Goal: Information Seeking & Learning: Learn about a topic

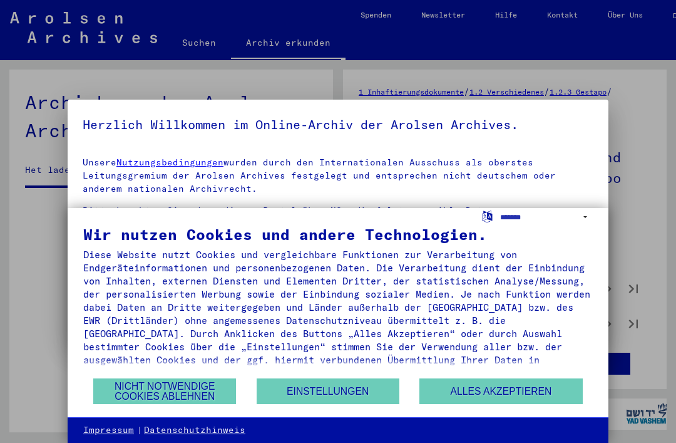
scroll to position [29, 0]
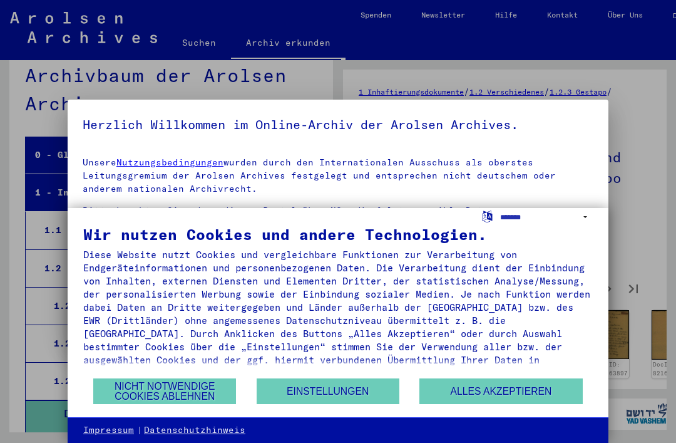
click at [185, 392] on button "Nicht notwendige Cookies ablehnen" at bounding box center [164, 391] width 143 height 26
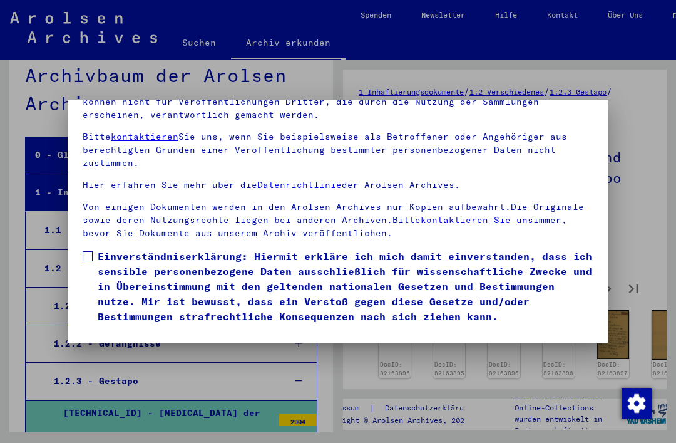
scroll to position [133, 0]
click at [137, 330] on button "Ich stimme zu" at bounding box center [130, 342] width 95 height 24
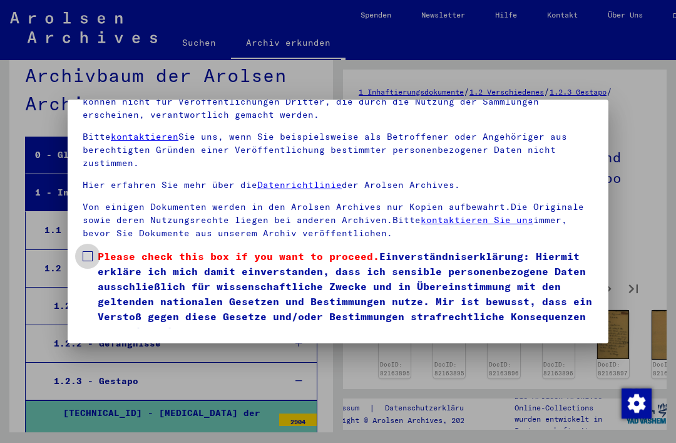
click at [93, 249] on label "Please check this box if you want to proceed. Einverständniserklärung: Hiermit …" at bounding box center [338, 294] width 511 height 90
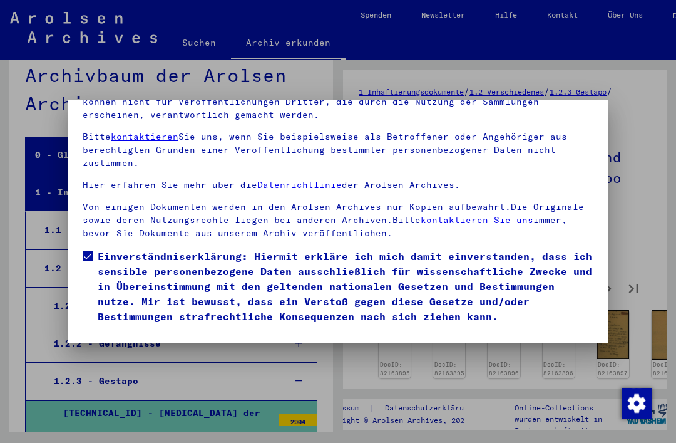
click at [151, 330] on button "Ich stimme zu" at bounding box center [130, 342] width 95 height 24
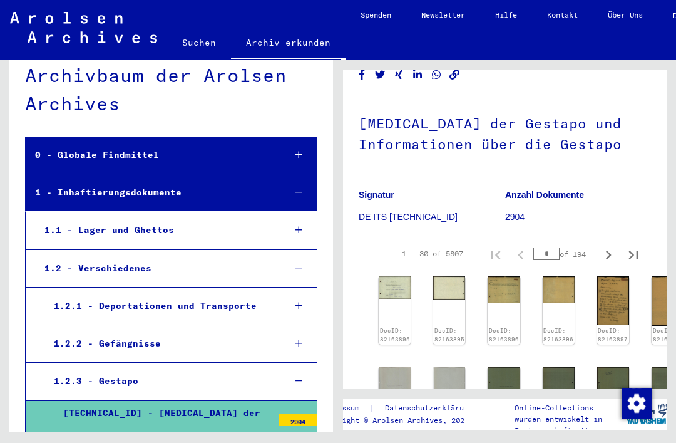
scroll to position [34, 1]
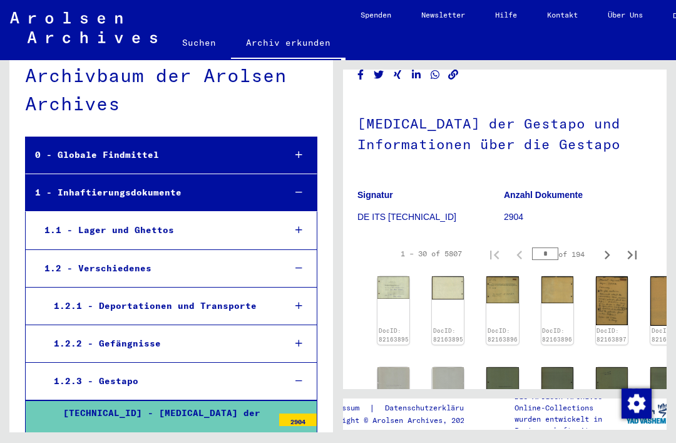
click at [398, 279] on img at bounding box center [394, 287] width 32 height 23
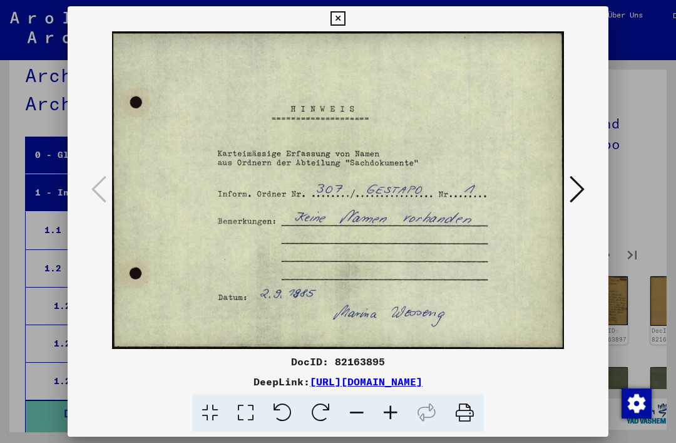
click at [587, 185] on button at bounding box center [577, 190] width 23 height 36
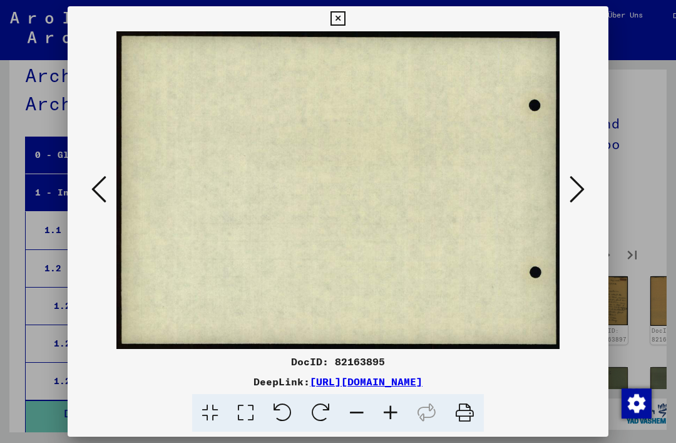
click at [587, 188] on button at bounding box center [577, 190] width 23 height 36
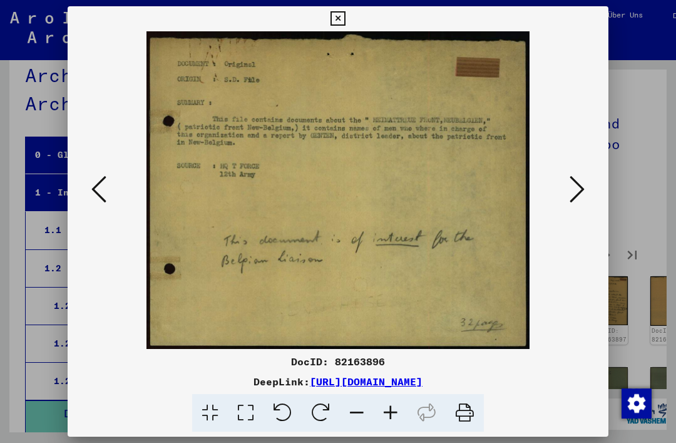
click at [582, 184] on icon at bounding box center [577, 189] width 15 height 30
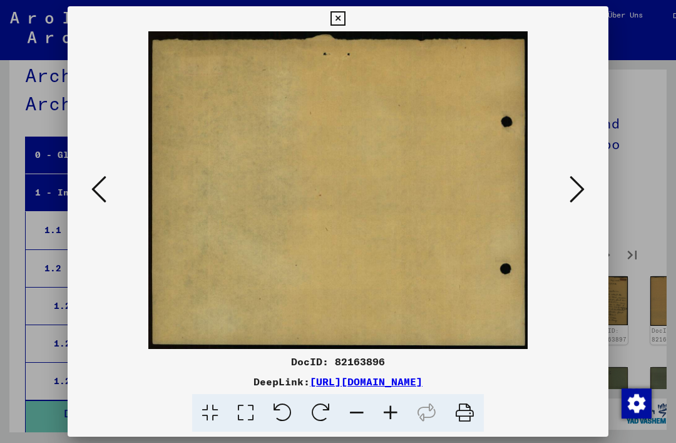
click at [582, 184] on icon at bounding box center [577, 189] width 15 height 30
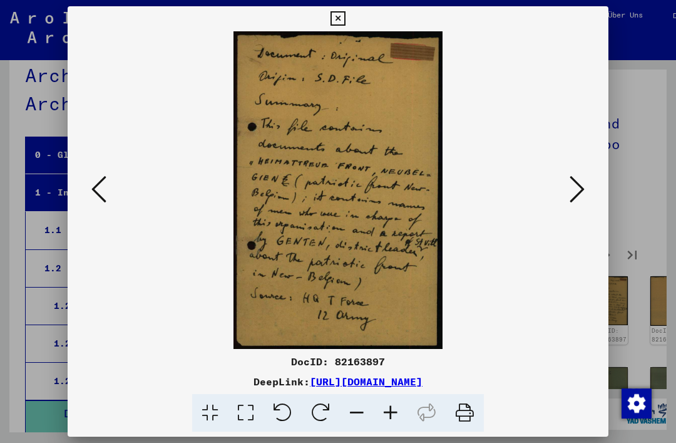
click at [581, 187] on icon at bounding box center [577, 189] width 15 height 30
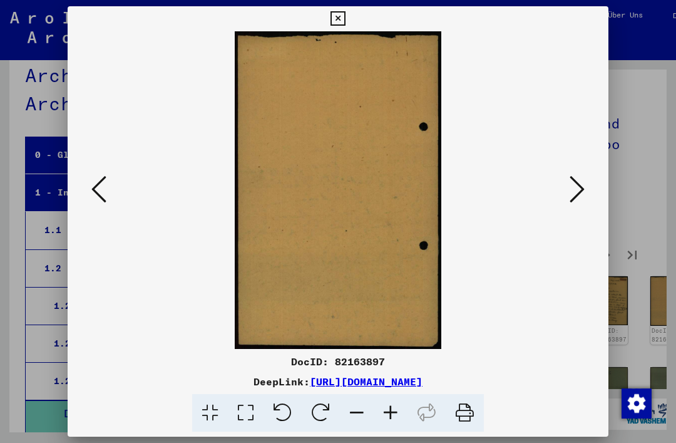
click at [582, 183] on icon at bounding box center [577, 189] width 15 height 30
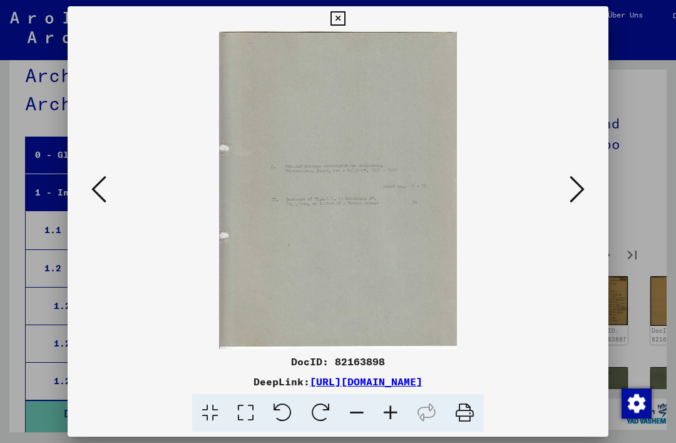
click at [585, 186] on button at bounding box center [577, 190] width 23 height 36
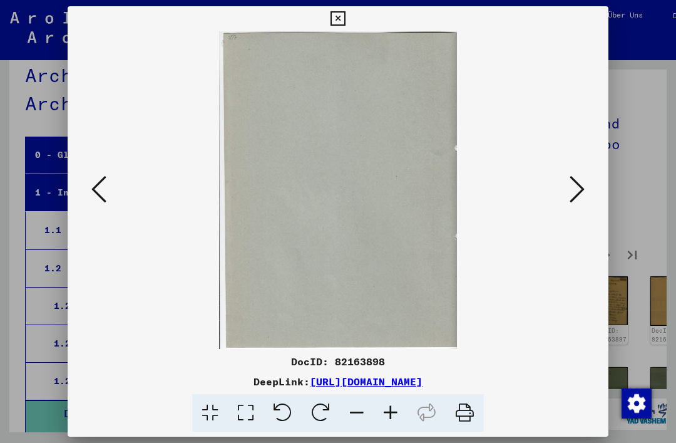
click at [582, 183] on icon at bounding box center [577, 189] width 15 height 30
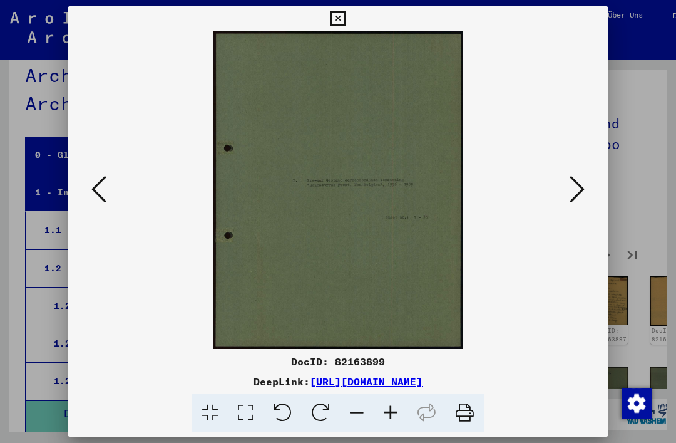
click at [583, 183] on icon at bounding box center [577, 189] width 15 height 30
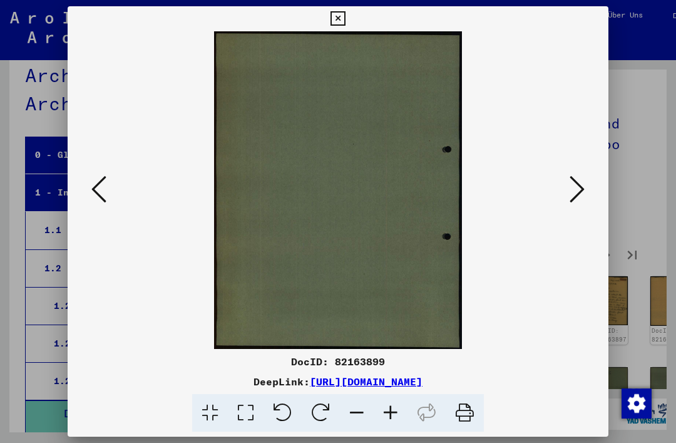
click at [582, 183] on icon at bounding box center [577, 189] width 15 height 30
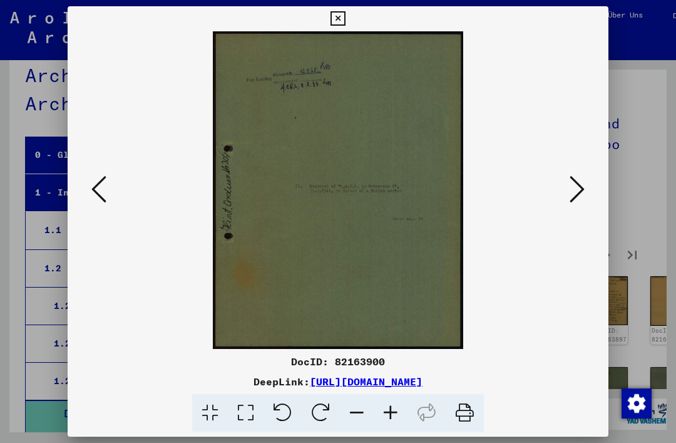
click at [588, 185] on button at bounding box center [577, 190] width 23 height 36
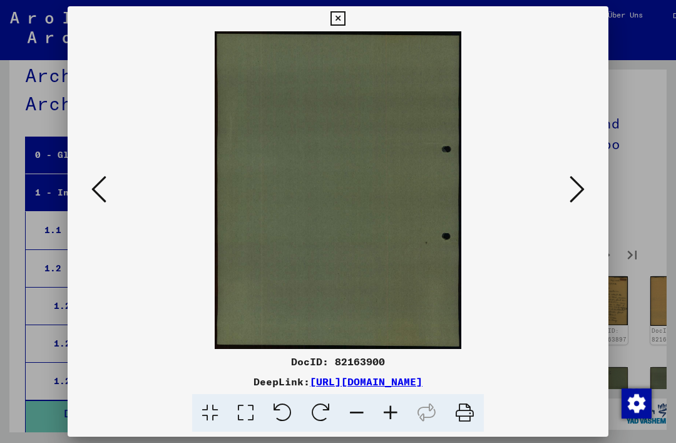
click at [586, 187] on button at bounding box center [577, 190] width 23 height 36
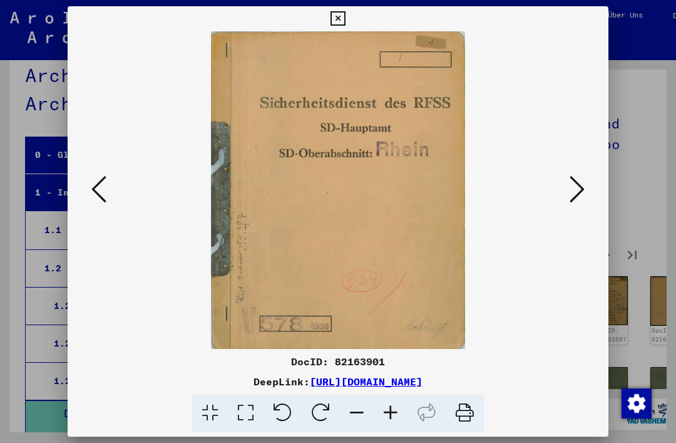
click at [584, 187] on icon at bounding box center [577, 189] width 15 height 30
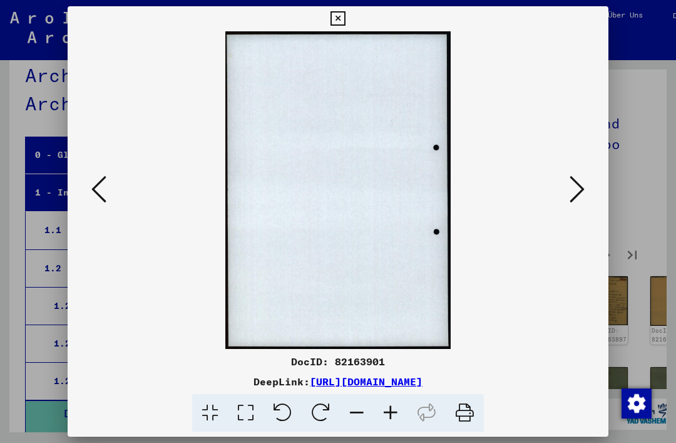
click at [584, 182] on icon at bounding box center [577, 189] width 15 height 30
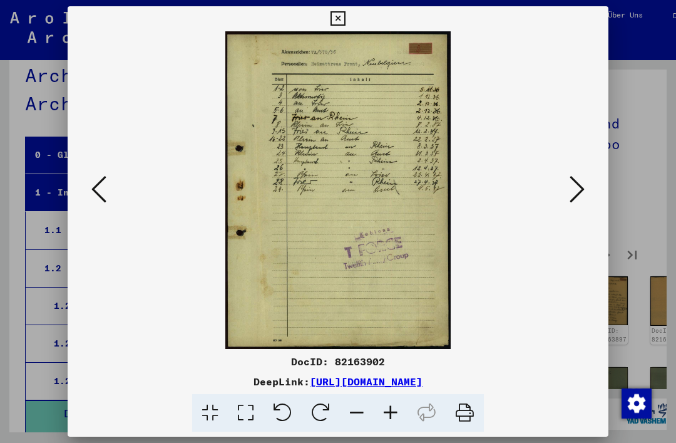
click at [584, 189] on icon at bounding box center [577, 189] width 15 height 30
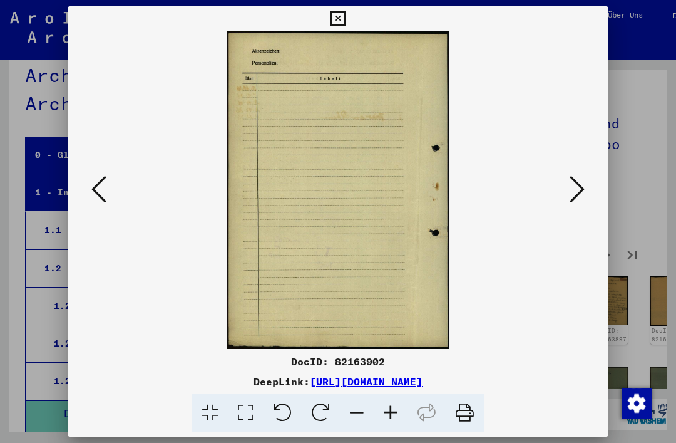
click at [581, 187] on icon at bounding box center [577, 189] width 15 height 30
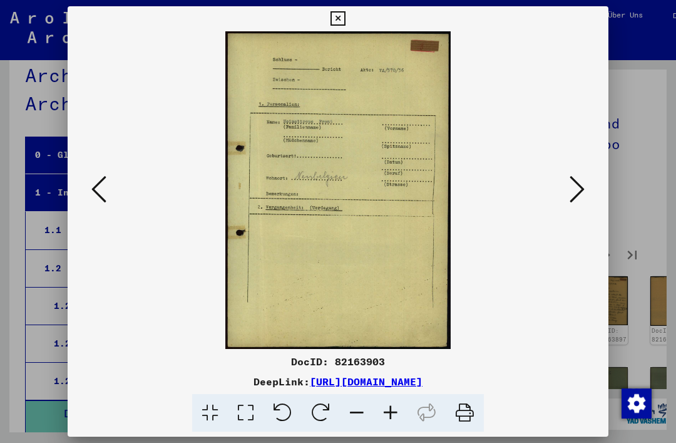
click at [574, 189] on icon at bounding box center [577, 189] width 15 height 30
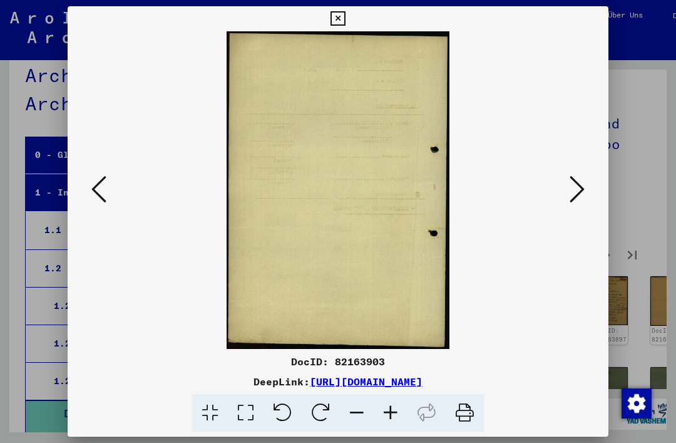
click at [575, 190] on icon at bounding box center [577, 189] width 15 height 30
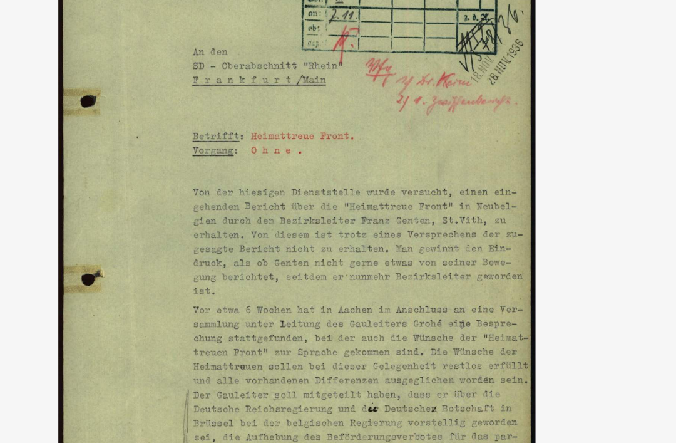
click at [283, 133] on img at bounding box center [338, 190] width 456 height 318
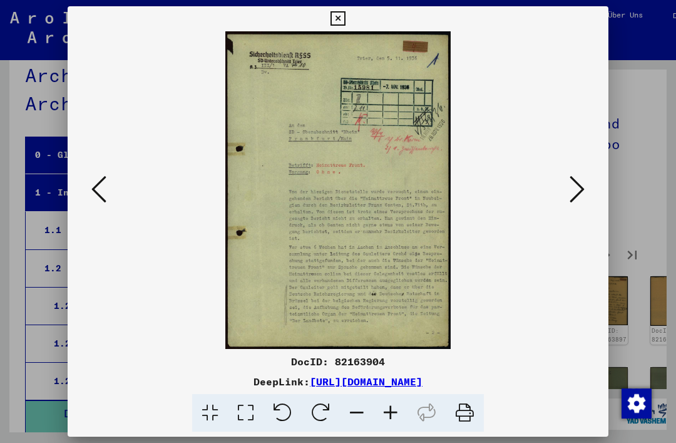
click at [621, 194] on div at bounding box center [338, 221] width 676 height 443
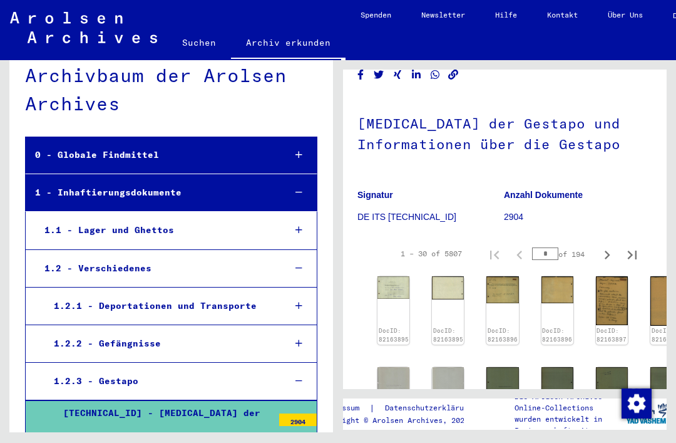
click at [579, 187] on figure "Anzahl Dokumente 2904" at bounding box center [577, 208] width 146 height 56
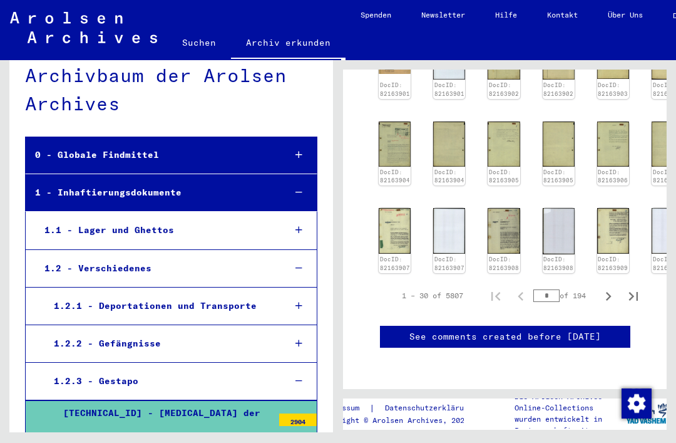
scroll to position [460, 0]
click at [552, 289] on input "*" at bounding box center [547, 295] width 26 height 13
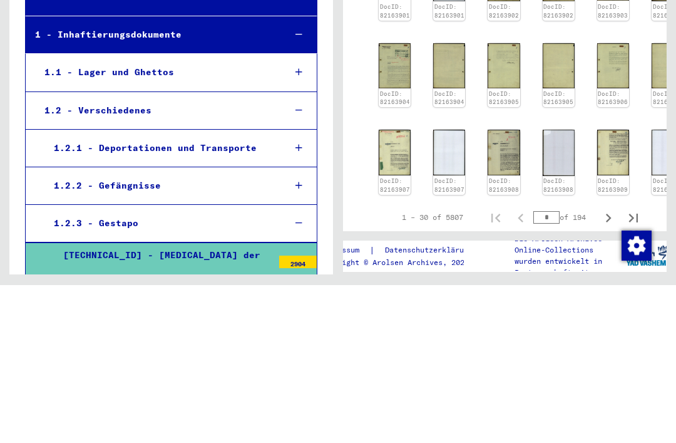
scroll to position [371, 0]
click at [553, 288] on img at bounding box center [559, 311] width 32 height 46
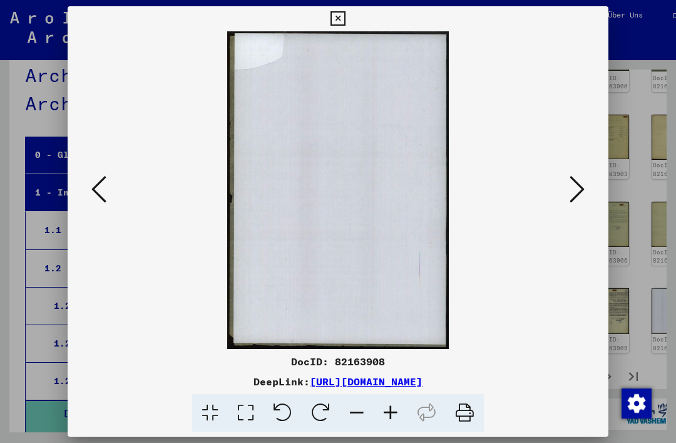
click at [582, 182] on icon at bounding box center [577, 189] width 15 height 30
